Goal: Task Accomplishment & Management: Manage account settings

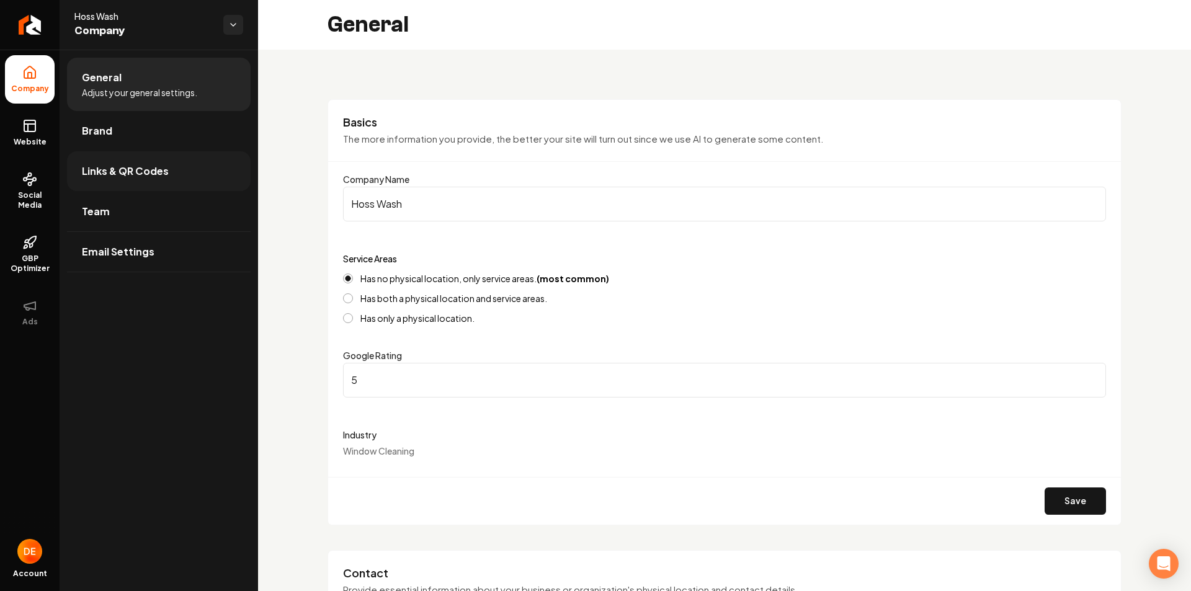
click at [141, 175] on span "Links & QR Codes" at bounding box center [125, 171] width 87 height 15
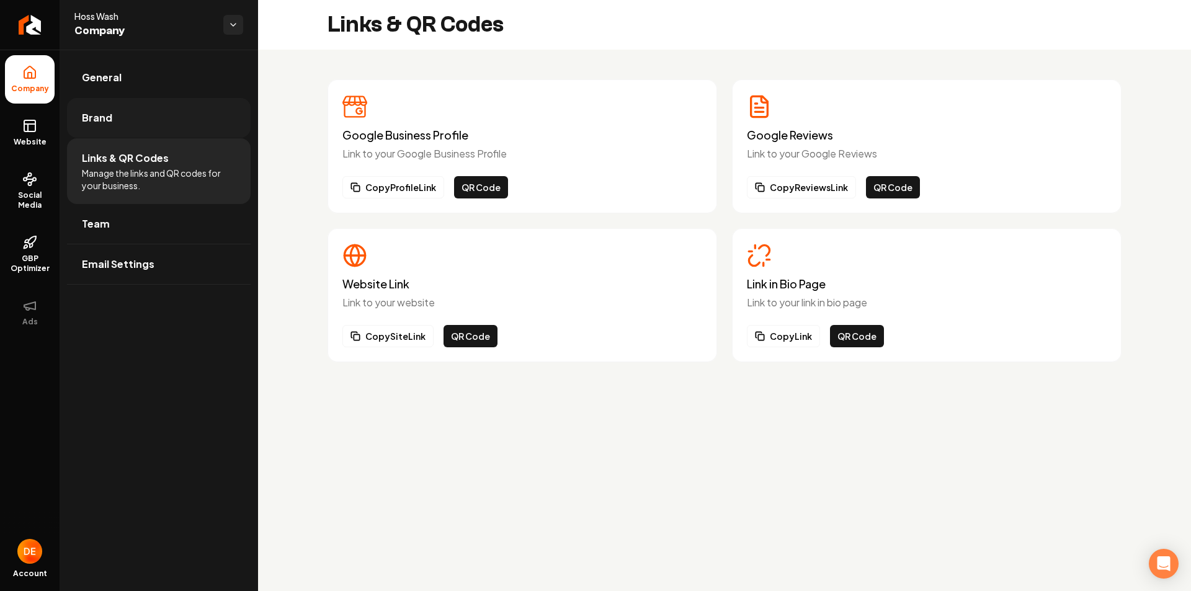
click at [137, 128] on link "Brand" at bounding box center [159, 118] width 184 height 40
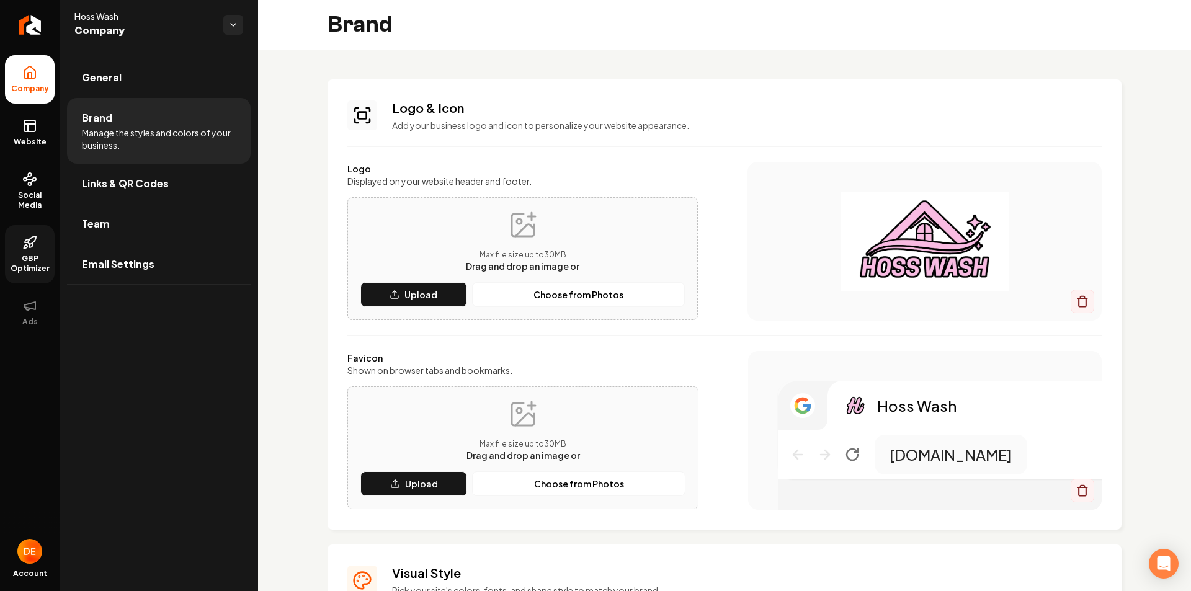
click at [38, 240] on link "GBP Optimizer" at bounding box center [30, 254] width 50 height 58
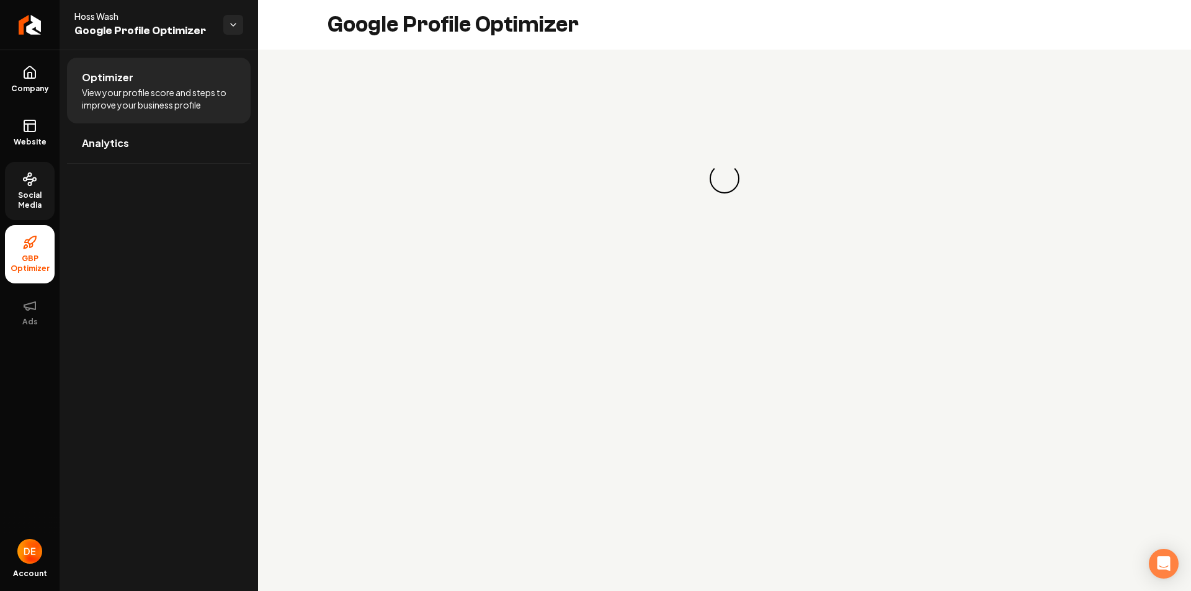
click at [23, 187] on link "Social Media" at bounding box center [30, 191] width 50 height 58
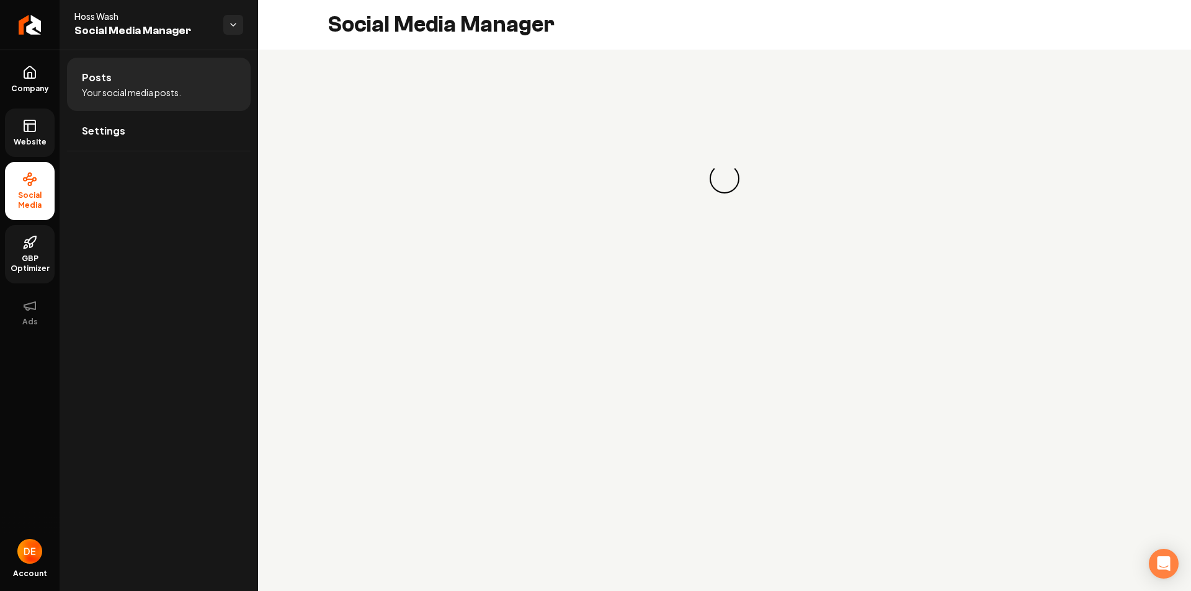
click at [35, 117] on link "Website" at bounding box center [30, 133] width 50 height 48
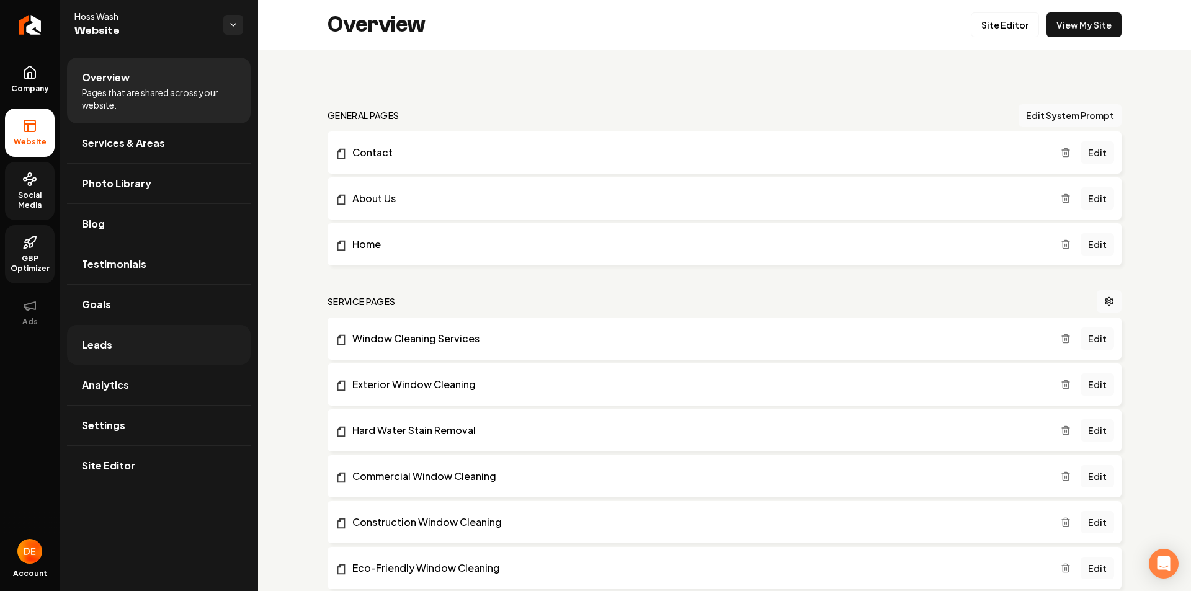
click at [140, 341] on link "Leads" at bounding box center [159, 345] width 184 height 40
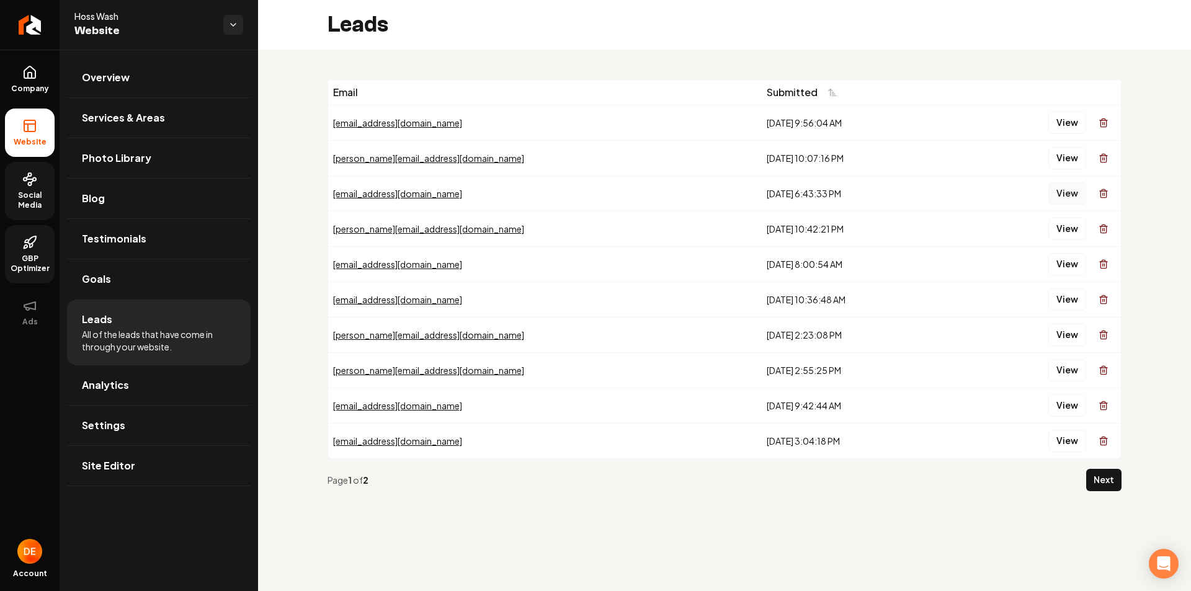
click at [1060, 192] on button "View" at bounding box center [1067, 193] width 38 height 22
click at [1063, 162] on button "View" at bounding box center [1067, 158] width 38 height 22
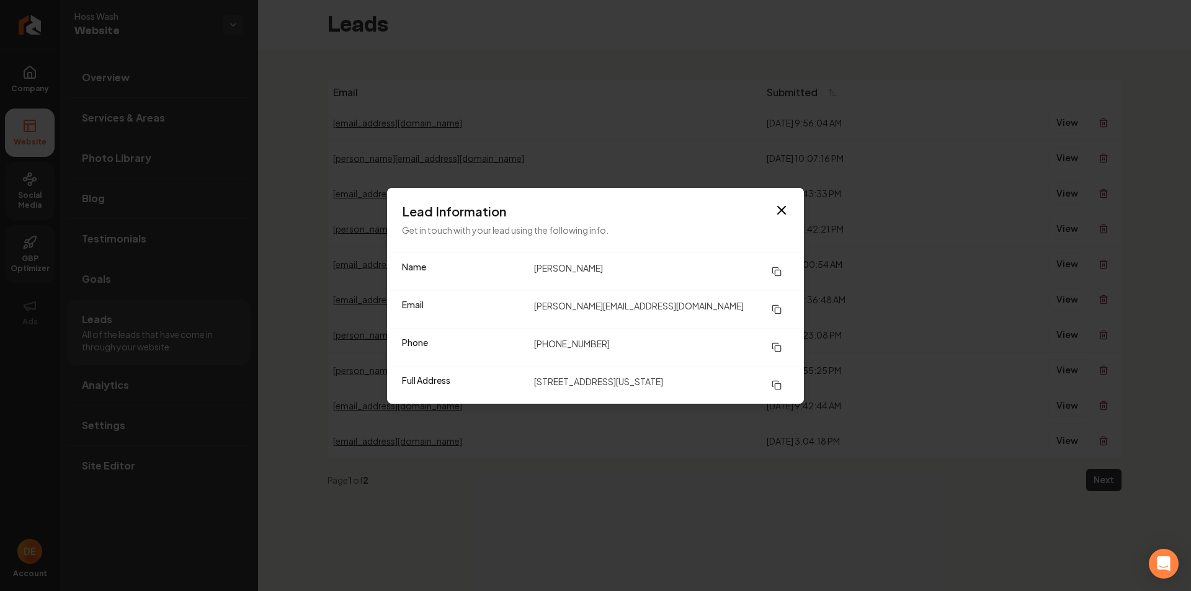
click at [795, 212] on div "Lead Information Get in touch with your lead using the following info." at bounding box center [595, 220] width 417 height 65
click at [783, 206] on icon "button" at bounding box center [781, 210] width 15 height 15
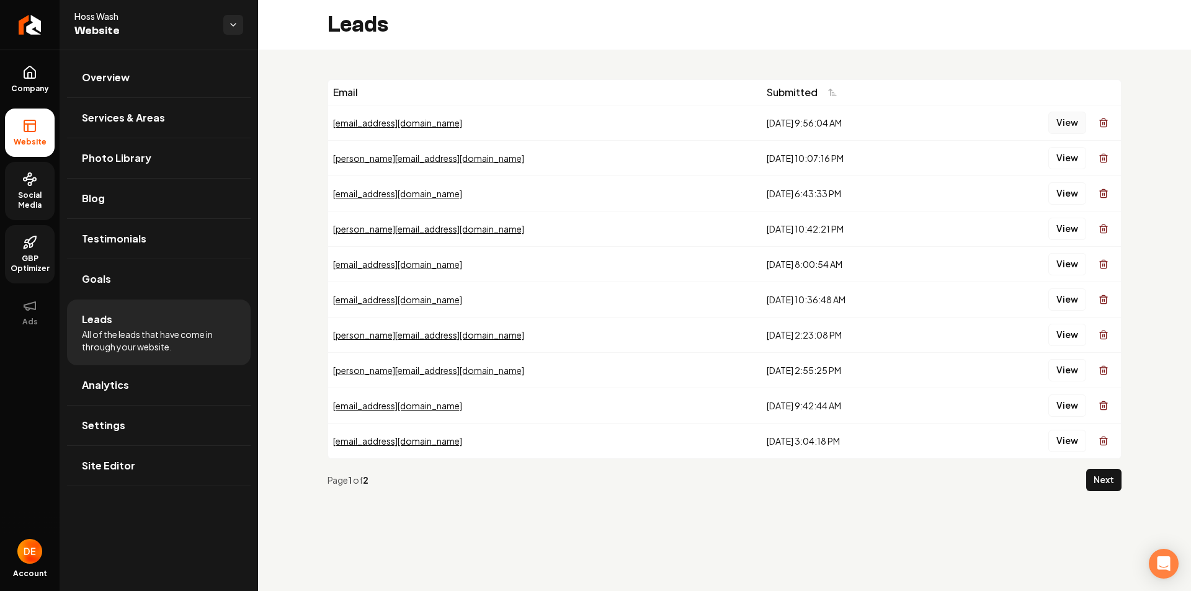
click at [1074, 122] on button "View" at bounding box center [1067, 123] width 38 height 22
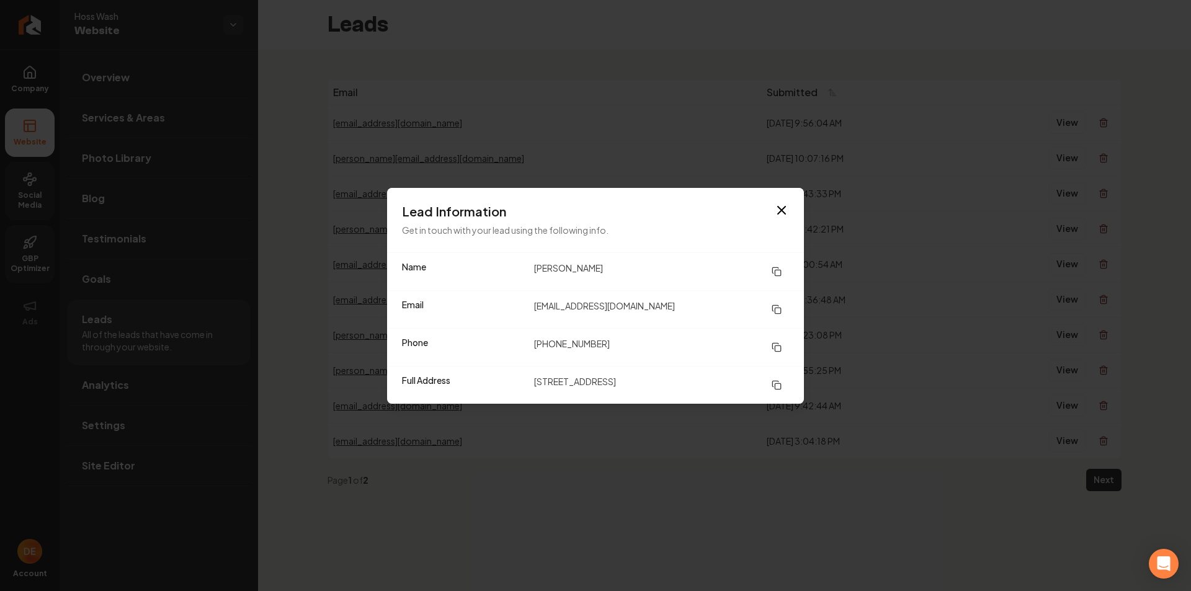
click at [782, 391] on button at bounding box center [776, 385] width 25 height 22
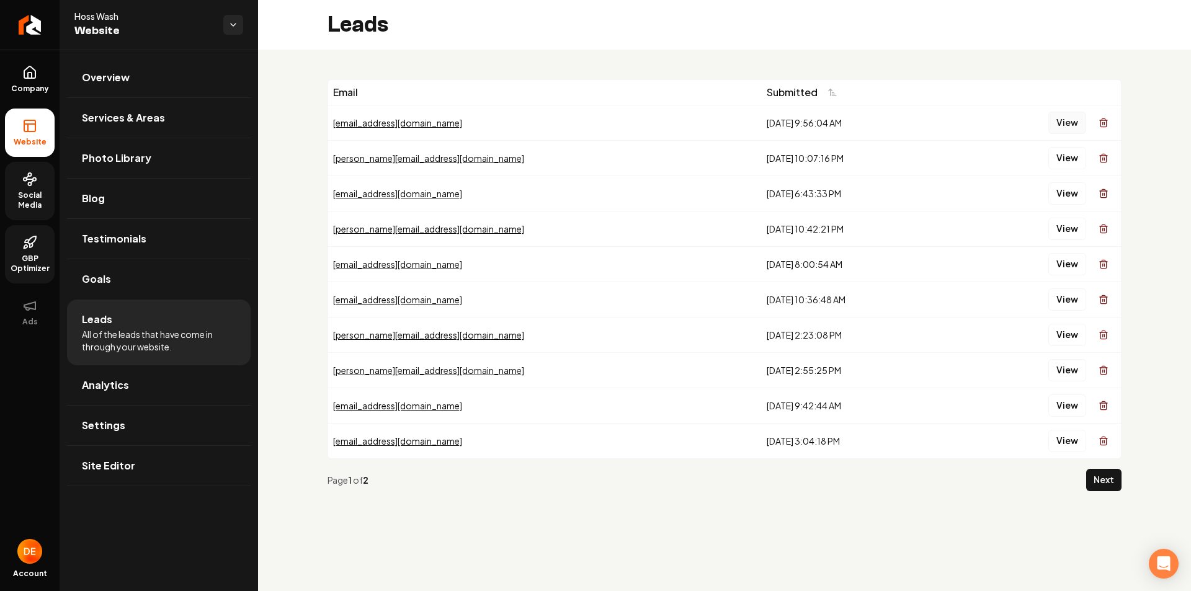
click at [1068, 128] on button "View" at bounding box center [1067, 123] width 38 height 22
click at [1053, 164] on button "View" at bounding box center [1067, 158] width 38 height 22
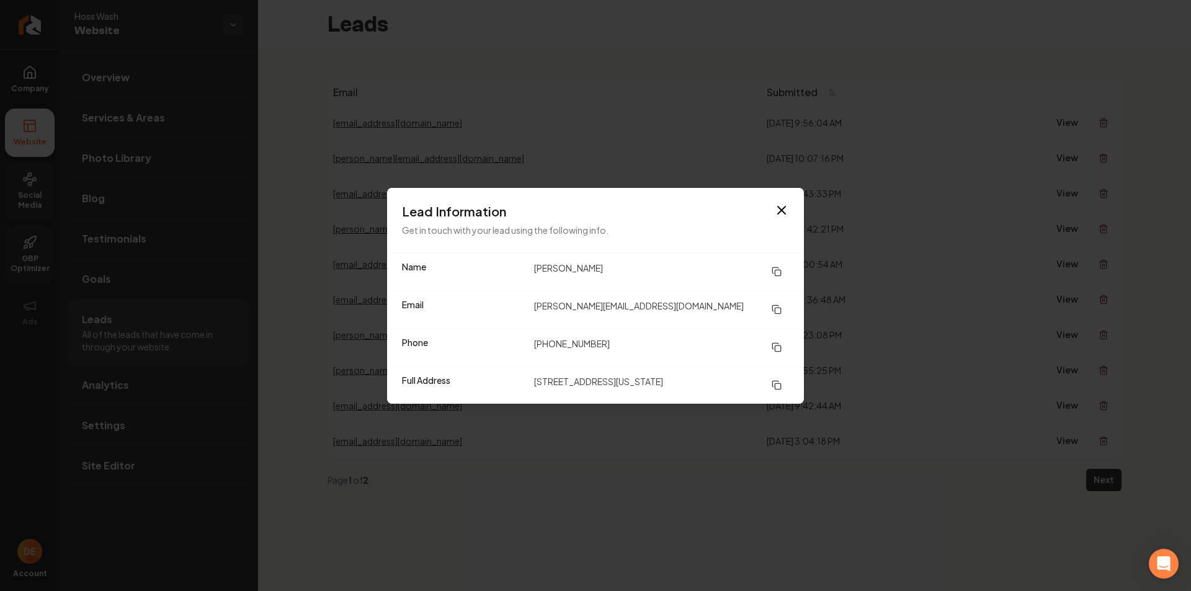
click at [780, 388] on icon at bounding box center [777, 385] width 10 height 10
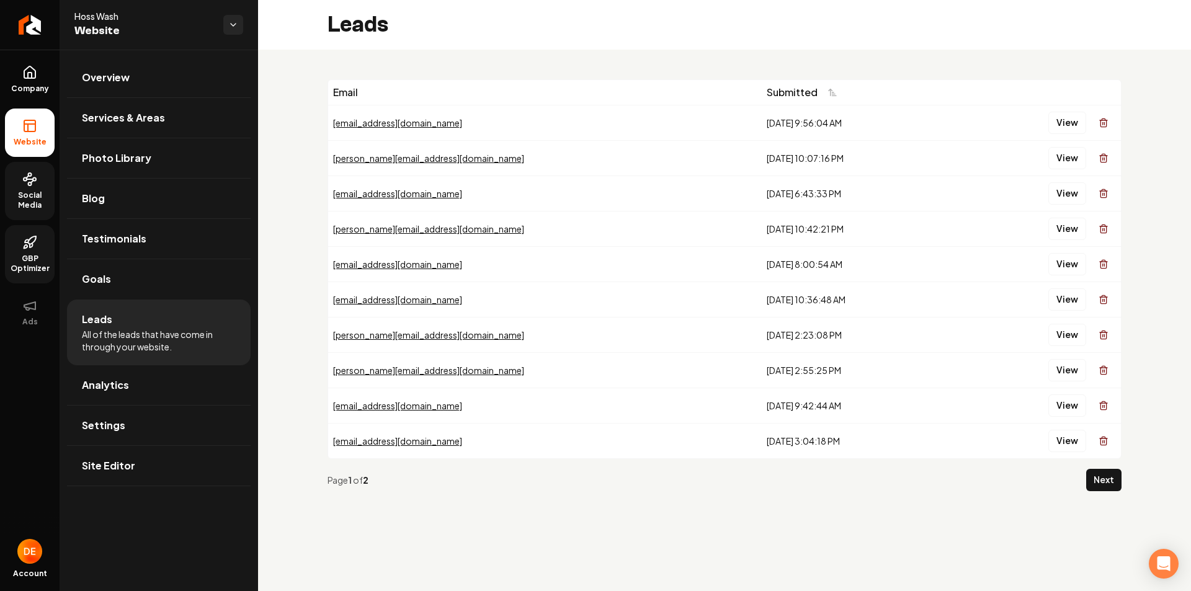
click at [852, 165] on td "[DATE] 10:07:16 PM" at bounding box center [858, 157] width 192 height 35
click at [1065, 163] on button "View" at bounding box center [1067, 158] width 38 height 22
click at [828, 246] on td "[DATE] 8:00:54 AM" at bounding box center [858, 263] width 192 height 35
click at [1065, 160] on button "View" at bounding box center [1067, 158] width 38 height 22
